Goal: Transaction & Acquisition: Purchase product/service

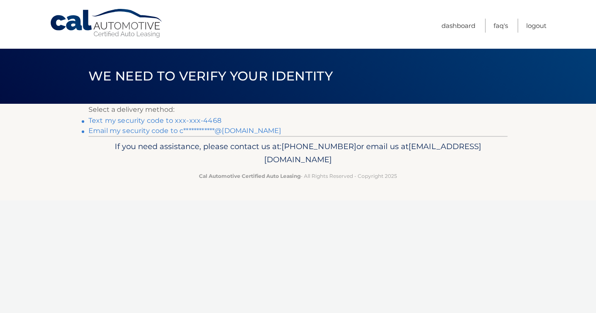
click at [144, 130] on link "**********" at bounding box center [184, 131] width 193 height 8
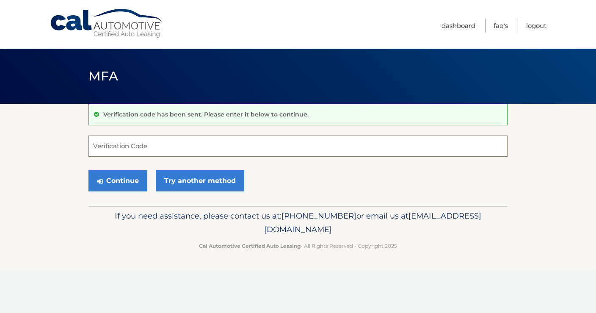
click at [117, 145] on input "Verification Code" at bounding box center [297, 145] width 419 height 21
type input "026989"
click at [125, 184] on button "Continue" at bounding box center [117, 180] width 59 height 21
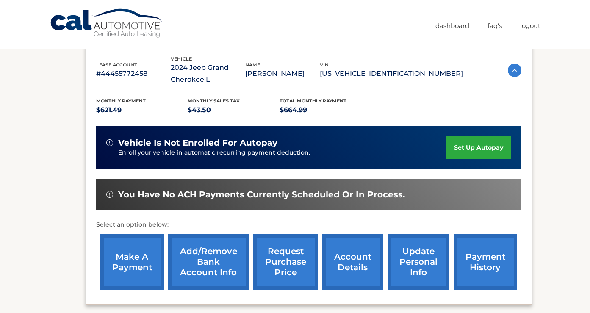
scroll to position [183, 0]
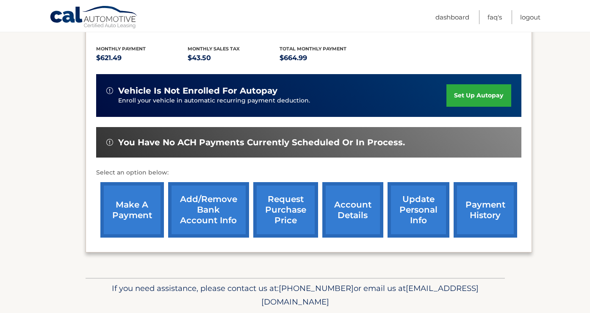
click at [149, 200] on link "make a payment" at bounding box center [131, 209] width 63 height 55
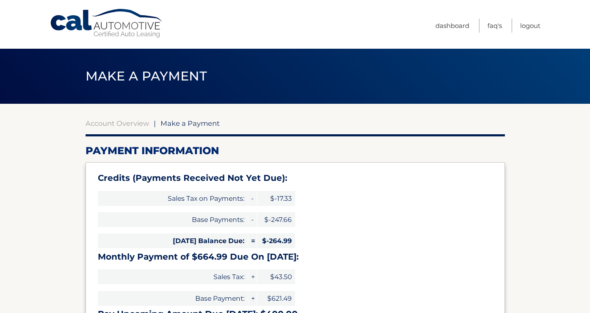
select select "NzJjM2E5NWEtNzViYS00OWI5LWIwN2QtMmE1Yjg1MmYzYmU4"
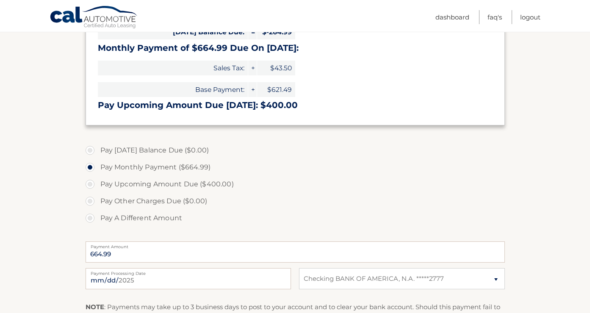
scroll to position [210, 0]
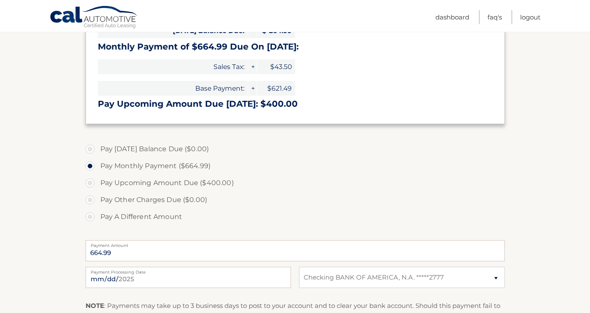
click at [91, 218] on label "Pay A Different Amount" at bounding box center [295, 216] width 419 height 17
click at [91, 218] on input "Pay A Different Amount" at bounding box center [93, 215] width 8 height 14
radio input "true"
click at [130, 247] on label "Payment Amount" at bounding box center [295, 243] width 419 height 7
click at [130, 247] on input "Payment Amount" at bounding box center [295, 250] width 419 height 21
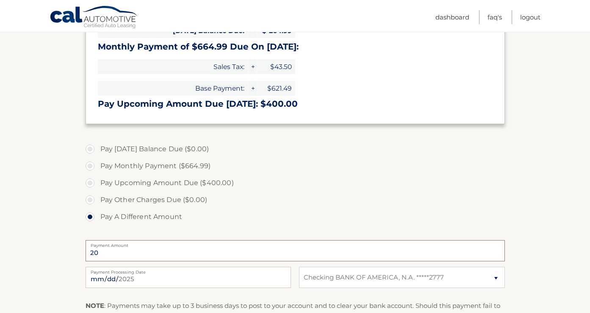
type input "200"
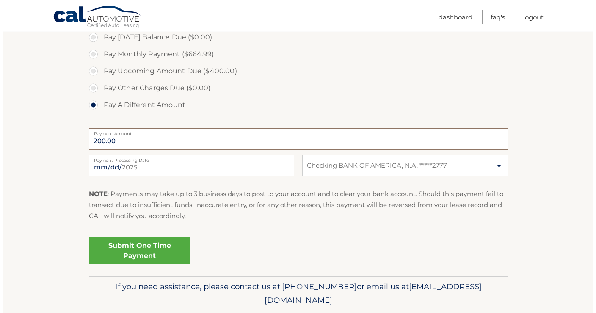
scroll to position [349, 0]
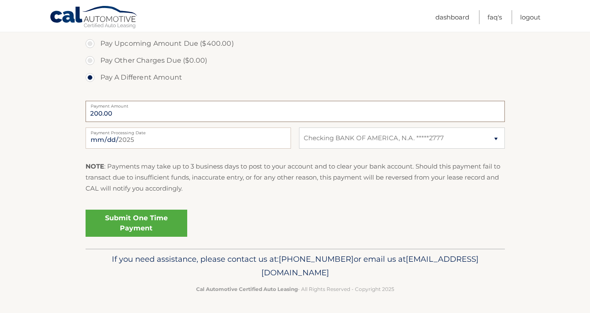
type input "200.00"
drag, startPoint x: 154, startPoint y: 221, endPoint x: 176, endPoint y: 220, distance: 22.4
click at [154, 221] on link "Submit One Time Payment" at bounding box center [137, 223] width 102 height 27
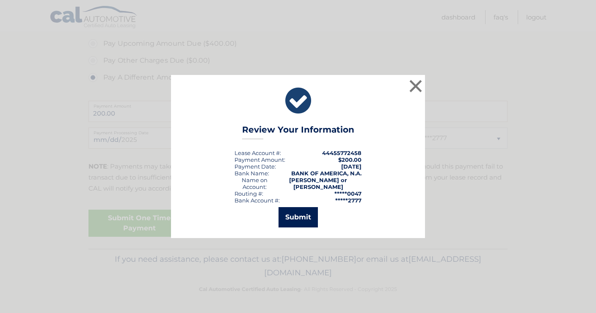
click at [297, 217] on button "Submit" at bounding box center [298, 217] width 39 height 20
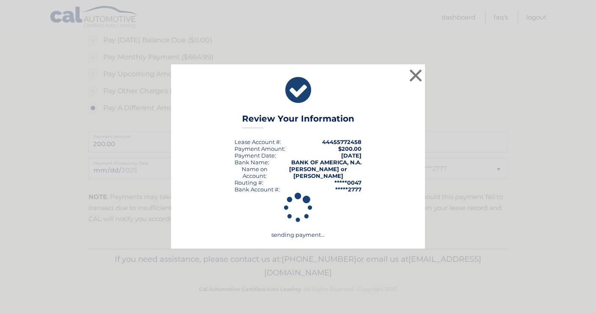
scroll to position [319, 0]
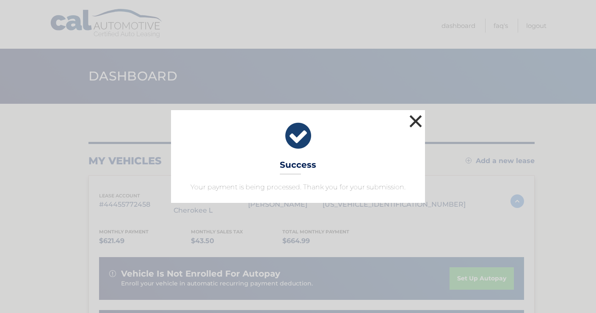
click at [413, 123] on button "×" at bounding box center [415, 121] width 17 height 17
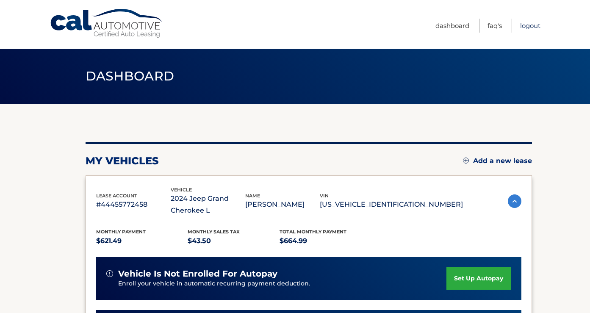
click at [527, 28] on link "Logout" at bounding box center [530, 26] width 20 height 14
